Goal: Information Seeking & Learning: Learn about a topic

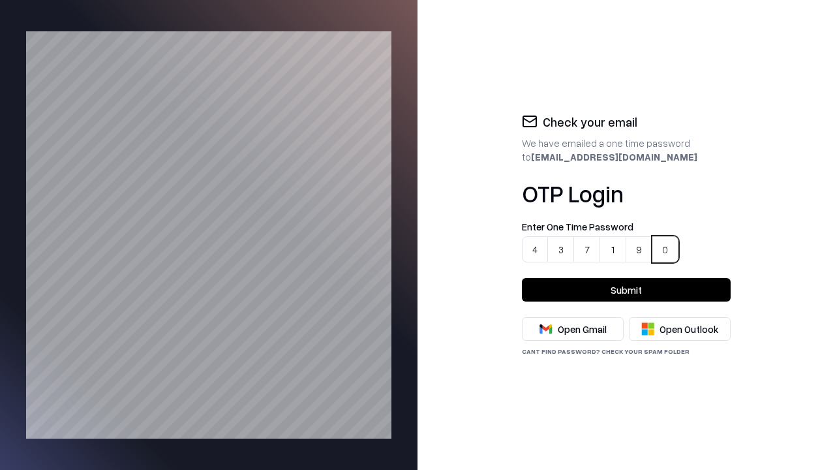
type input "******"
click at [626, 290] on button "Submit" at bounding box center [626, 289] width 209 height 23
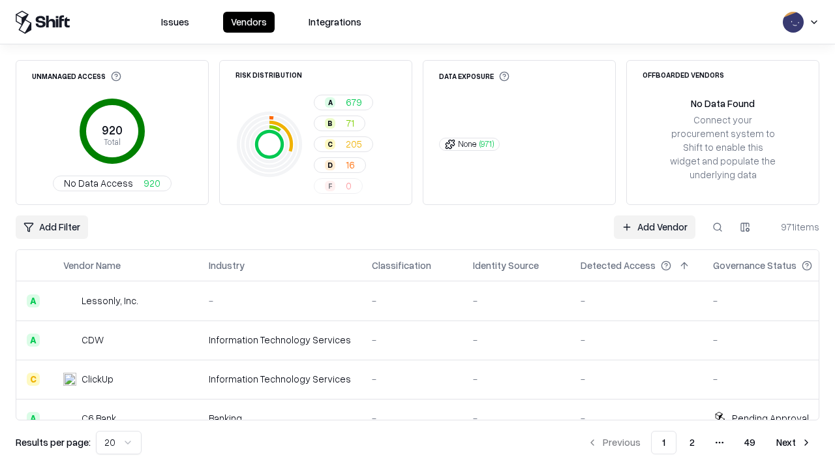
click at [116, 442] on html "Issues Vendors Integrations Unmanaged Access 920 Total No Data Access 920 Risk …" at bounding box center [417, 235] width 835 height 470
click at [794, 442] on button "Next" at bounding box center [794, 442] width 51 height 23
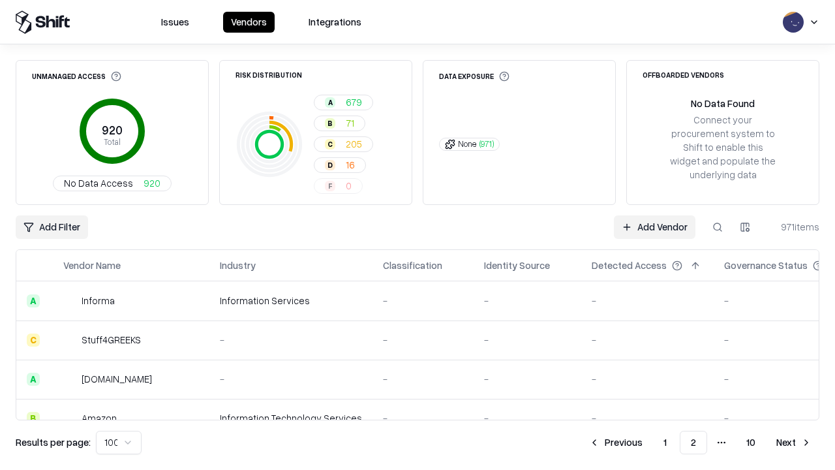
click at [794, 442] on button "Next" at bounding box center [794, 442] width 51 height 23
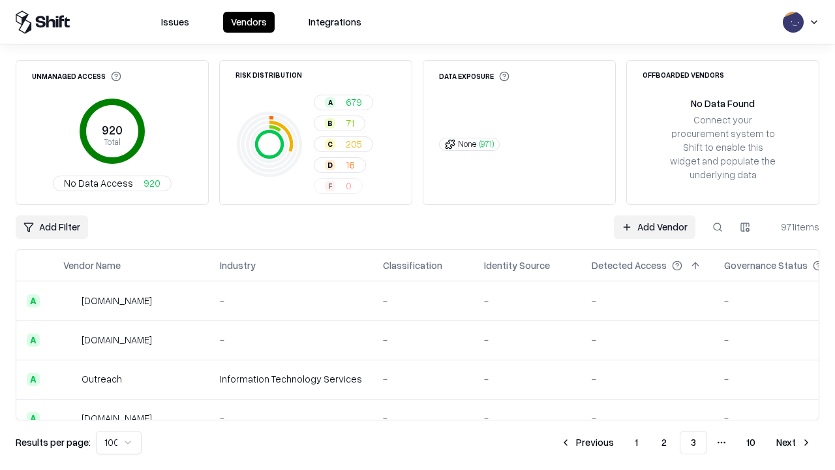
click at [794, 442] on button "Next" at bounding box center [794, 442] width 51 height 23
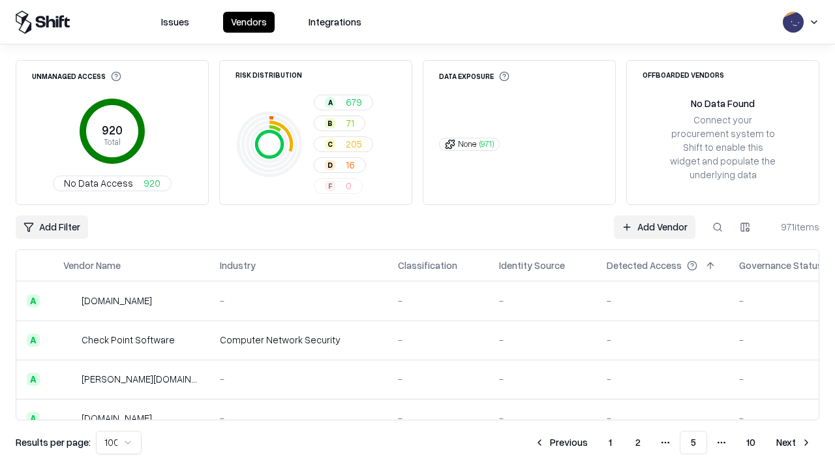
click at [794, 442] on button "Next" at bounding box center [794, 442] width 51 height 23
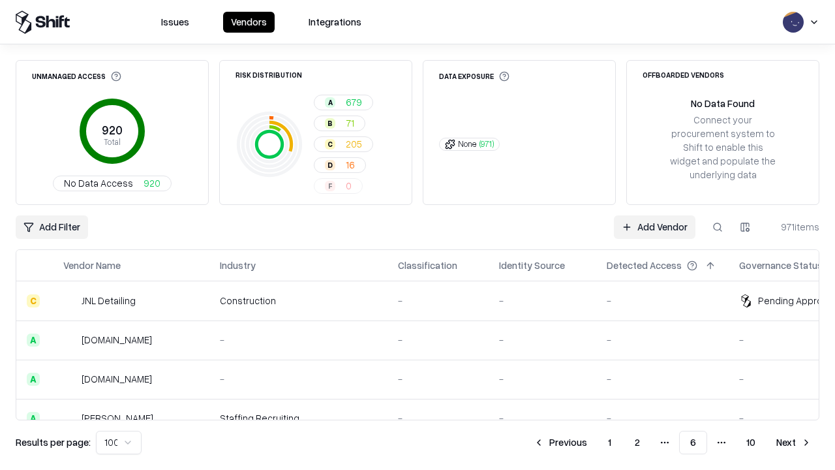
click at [794, 442] on button "Next" at bounding box center [794, 442] width 51 height 23
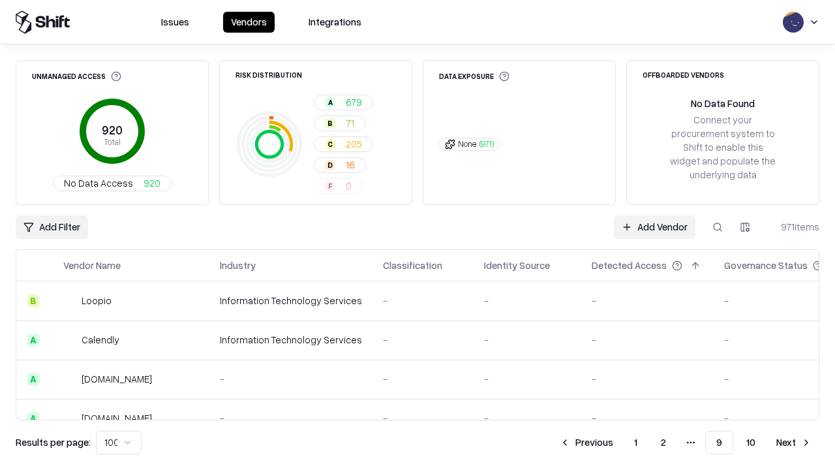
click at [794, 442] on button "Next" at bounding box center [794, 442] width 51 height 23
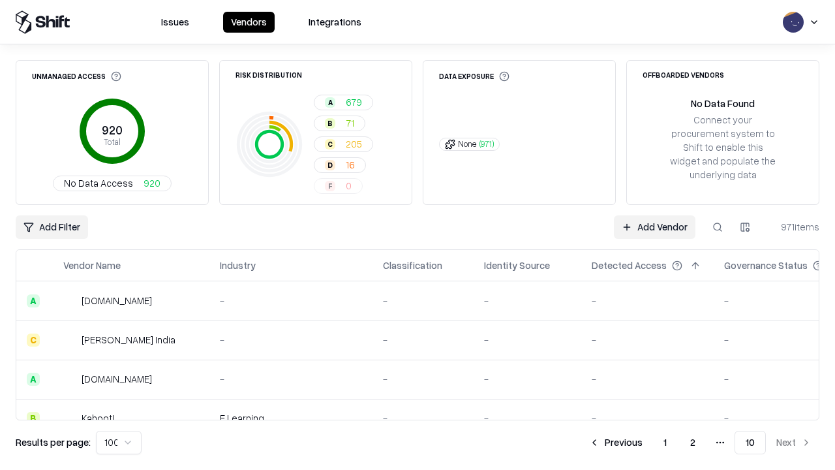
click at [617, 442] on button "Previous" at bounding box center [615, 442] width 69 height 23
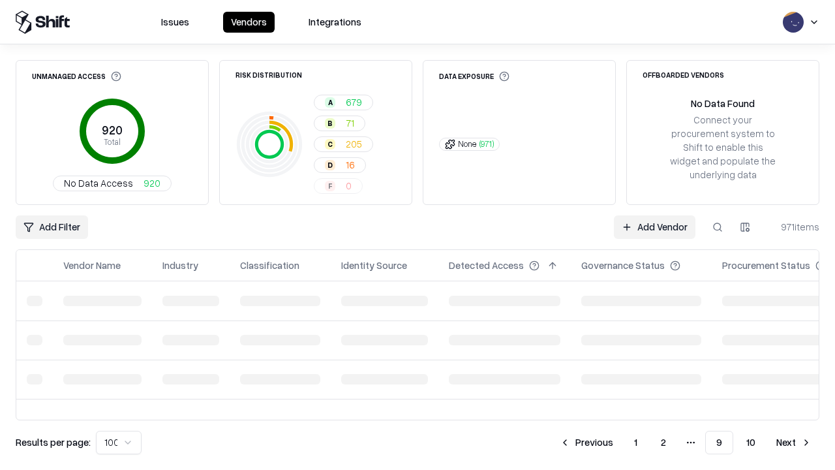
click at [588, 442] on button "Previous" at bounding box center [586, 442] width 69 height 23
click at [562, 442] on button "Previous" at bounding box center [586, 442] width 69 height 23
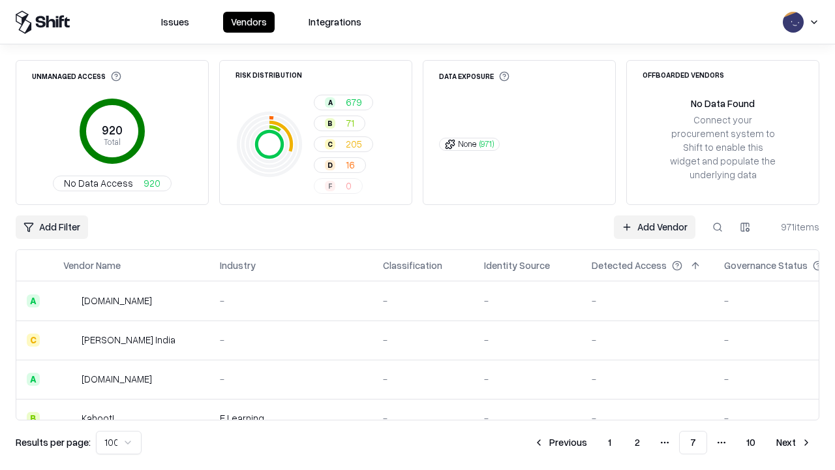
click at [562, 442] on button "Previous" at bounding box center [560, 442] width 69 height 23
